Goal: Task Accomplishment & Management: Manage account settings

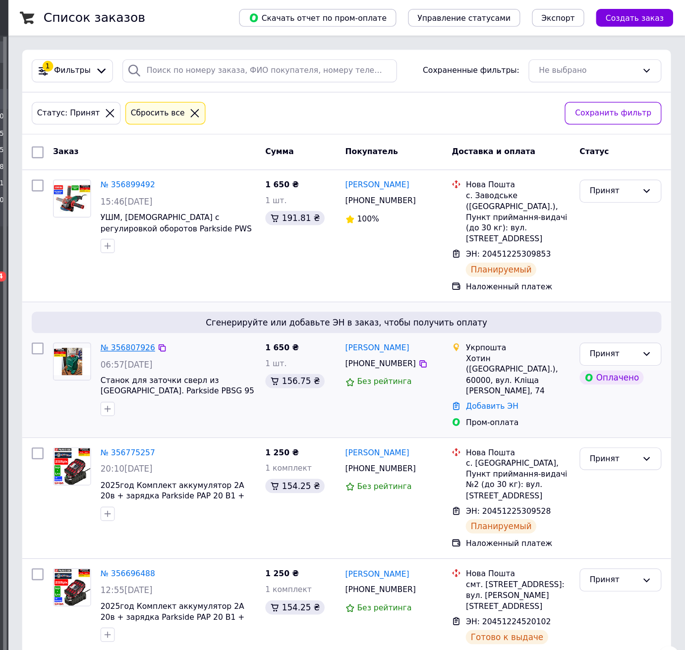
click at [226, 294] on link "№ 356807926" at bounding box center [219, 290] width 46 height 7
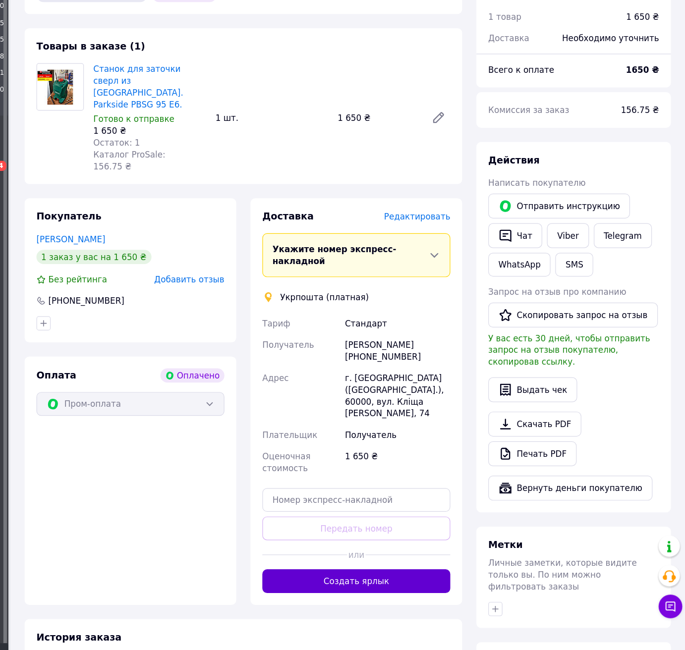
click at [453, 569] on button "Создать ярлык" at bounding box center [410, 579] width 157 height 20
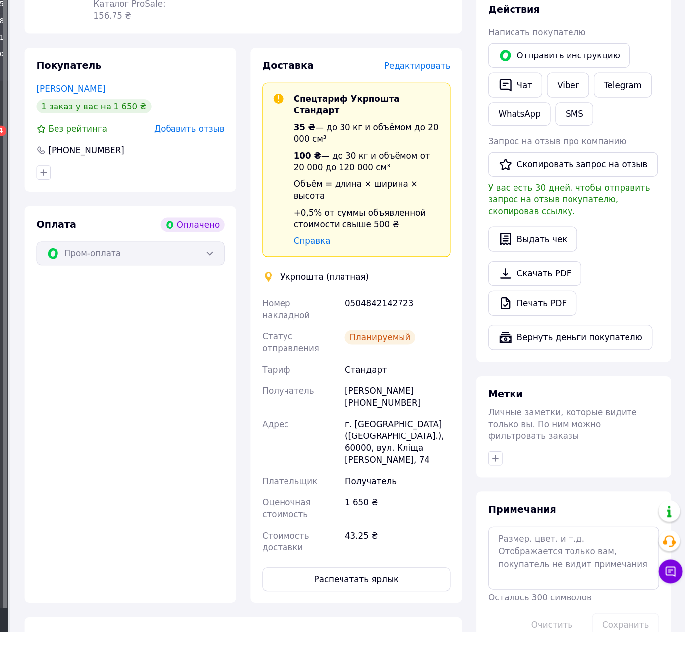
scroll to position [101, 0]
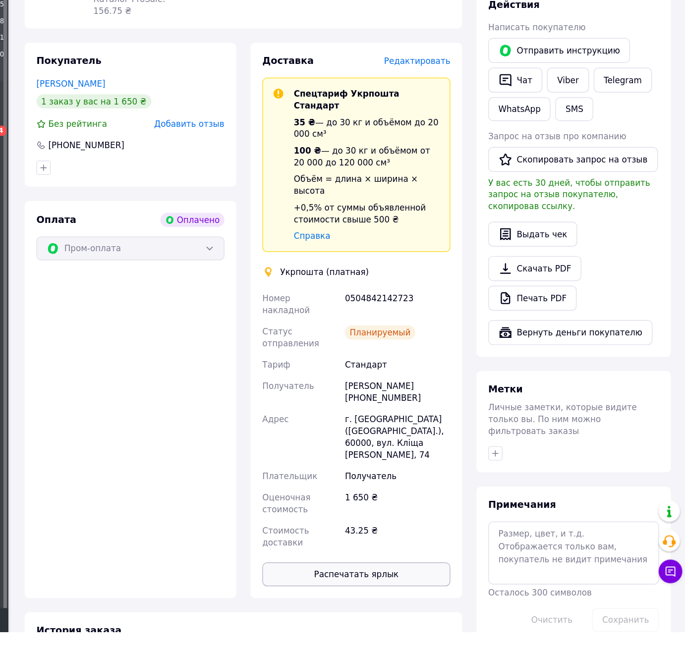
click at [439, 592] on button "Распечатать ярлык" at bounding box center [410, 602] width 157 height 20
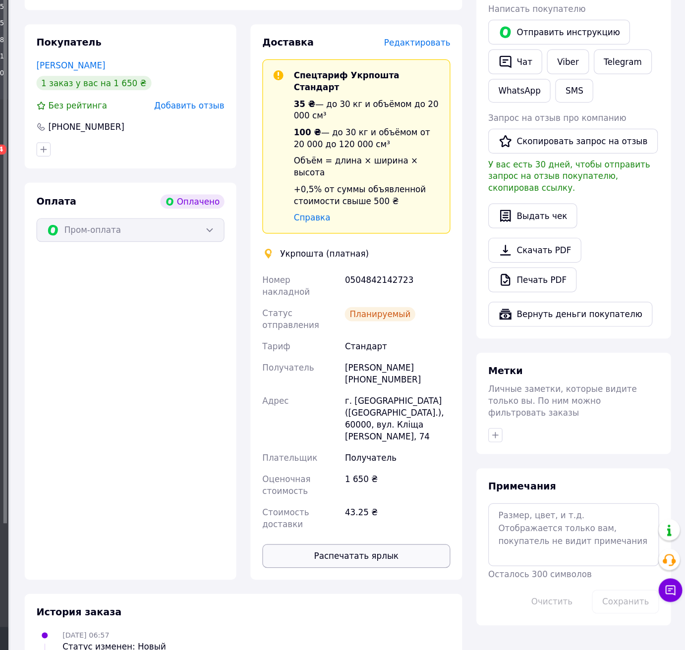
scroll to position [132, 0]
